Goal: Browse casually

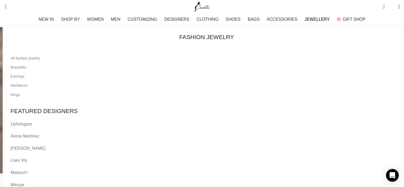
drag, startPoint x: 299, startPoint y: 22, endPoint x: 301, endPoint y: 18, distance: 4.4
